Goal: Contribute content

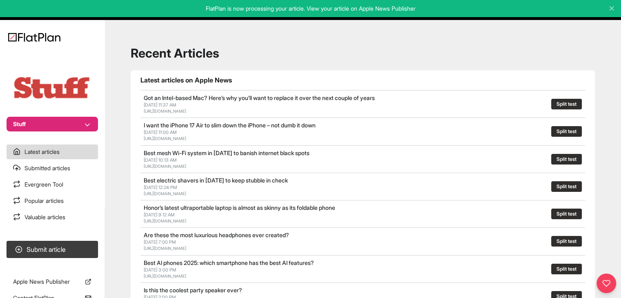
drag, startPoint x: 78, startPoint y: 110, endPoint x: 82, endPoint y: 116, distance: 7.5
click at [78, 111] on section "Stuff" at bounding box center [52, 91] width 104 height 80
click at [82, 118] on button "Stuff" at bounding box center [52, 124] width 91 height 15
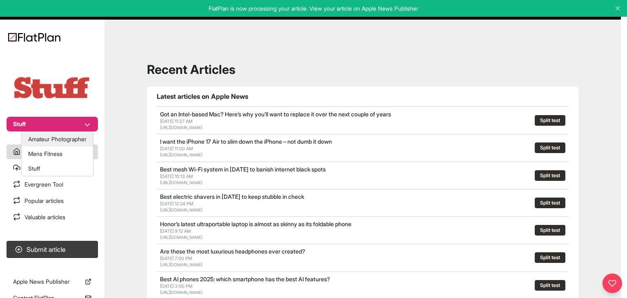
click at [81, 132] on button "Amateur Photographer" at bounding box center [57, 139] width 71 height 15
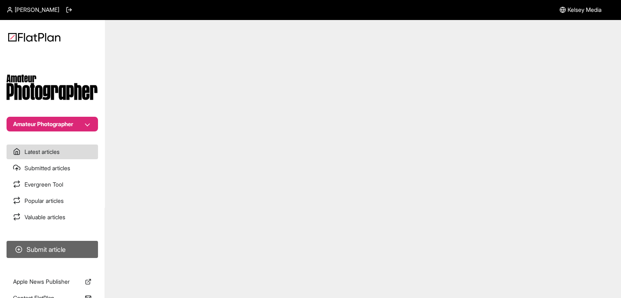
click at [78, 246] on button "Submit article" at bounding box center [52, 249] width 91 height 17
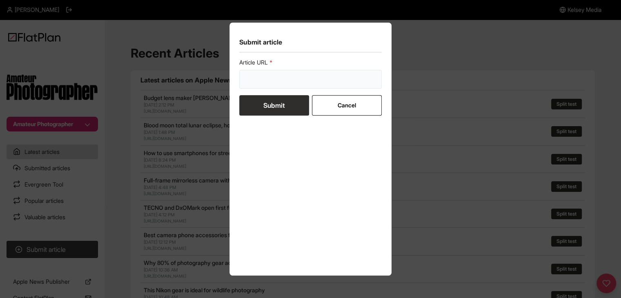
click at [290, 82] on input "url" at bounding box center [310, 79] width 143 height 19
paste input "[URL][DOMAIN_NAME]"
type input "[URL][DOMAIN_NAME]"
click at [279, 105] on button "Submit" at bounding box center [274, 105] width 70 height 20
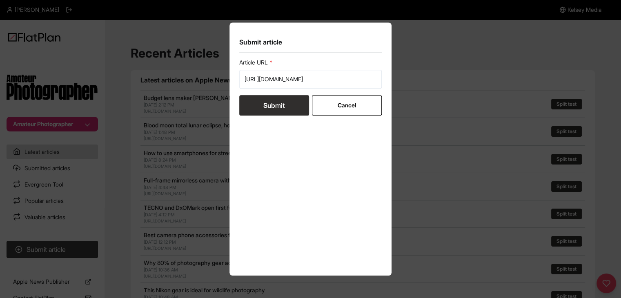
scroll to position [0, 0]
